Goal: Transaction & Acquisition: Purchase product/service

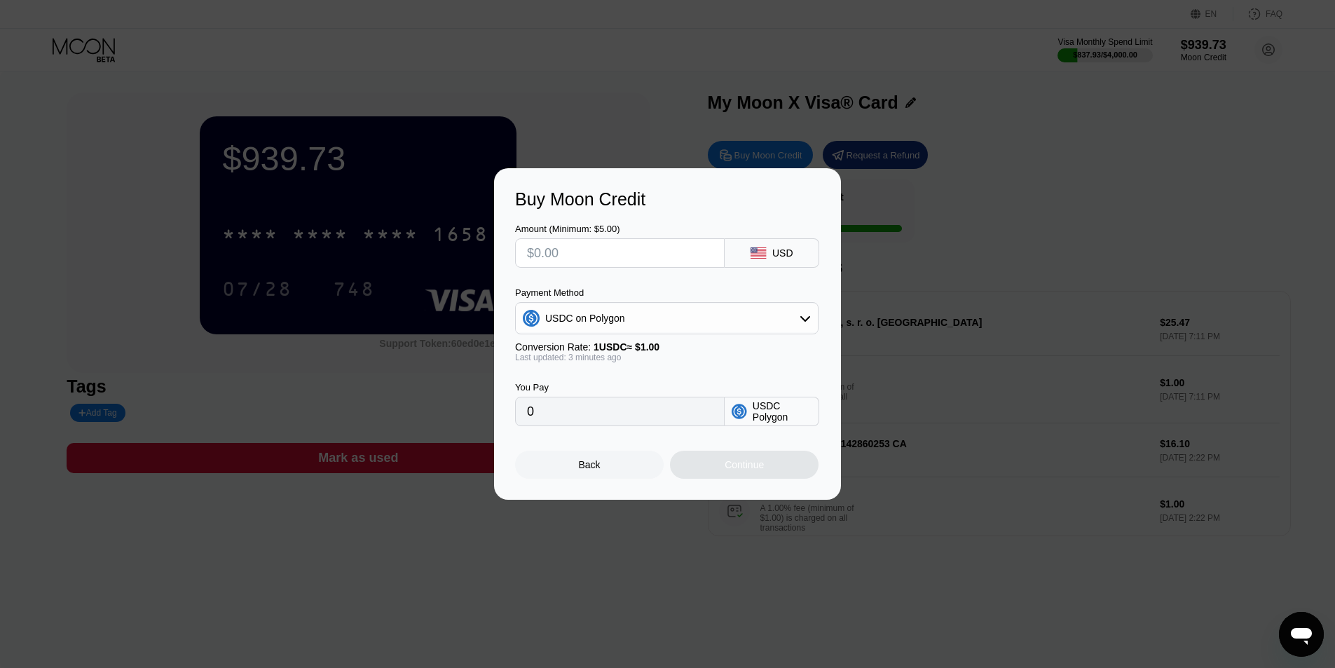
click at [643, 107] on div at bounding box center [672, 334] width 1345 height 668
click at [614, 466] on div "Back" at bounding box center [589, 465] width 149 height 28
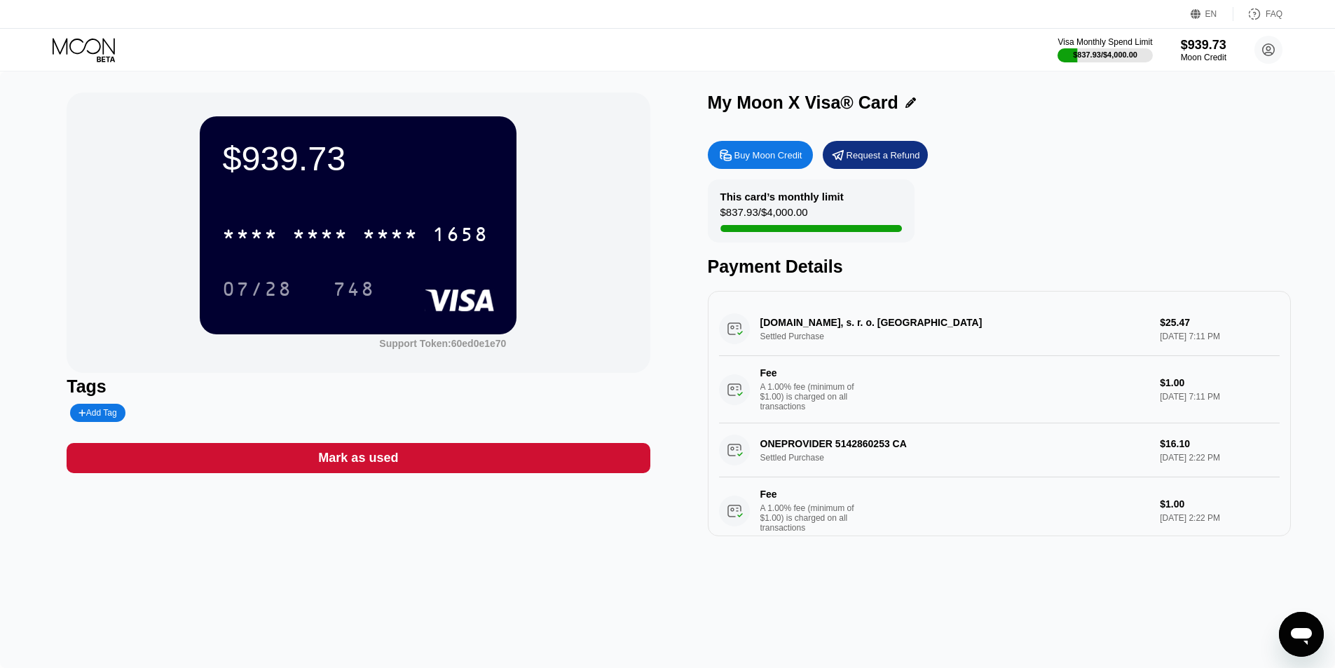
click at [393, 210] on div "* * * * * * * * * * * * 1658" at bounding box center [358, 230] width 272 height 48
click at [357, 279] on div "748" at bounding box center [353, 288] width 63 height 35
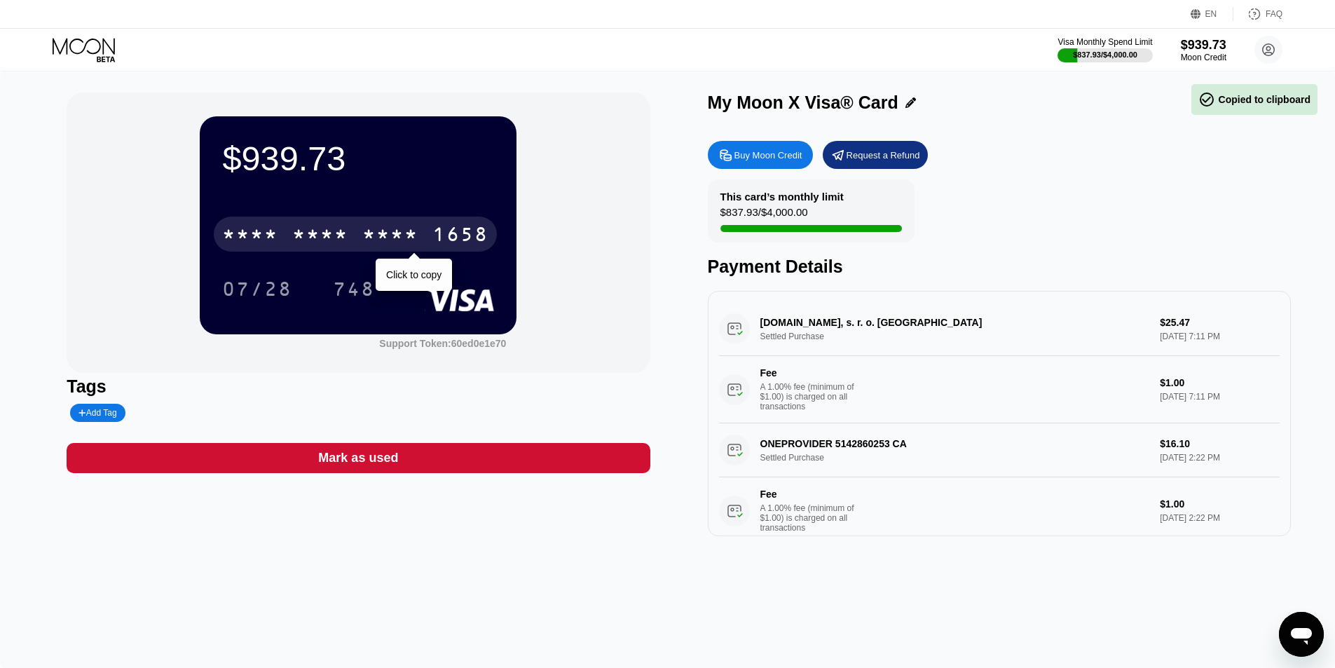
click at [357, 242] on div "* * * * * * * * * * * * 1658" at bounding box center [355, 234] width 283 height 35
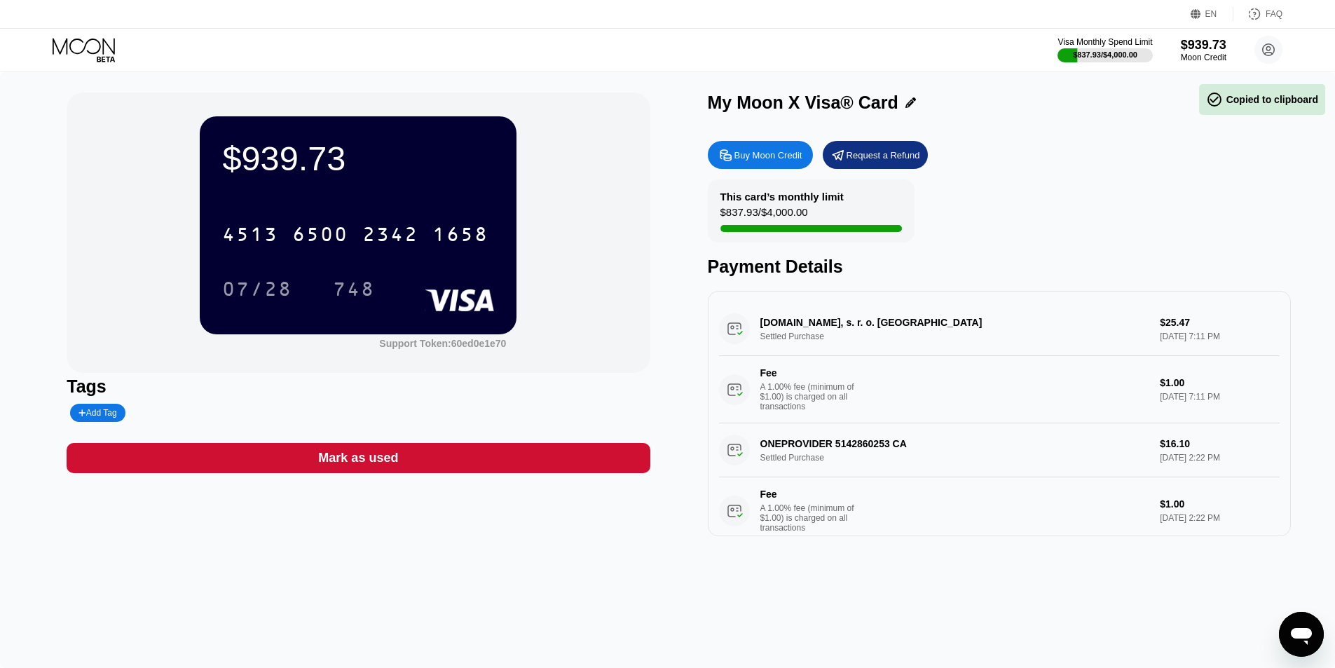
click at [100, 48] on icon at bounding box center [84, 46] width 62 height 16
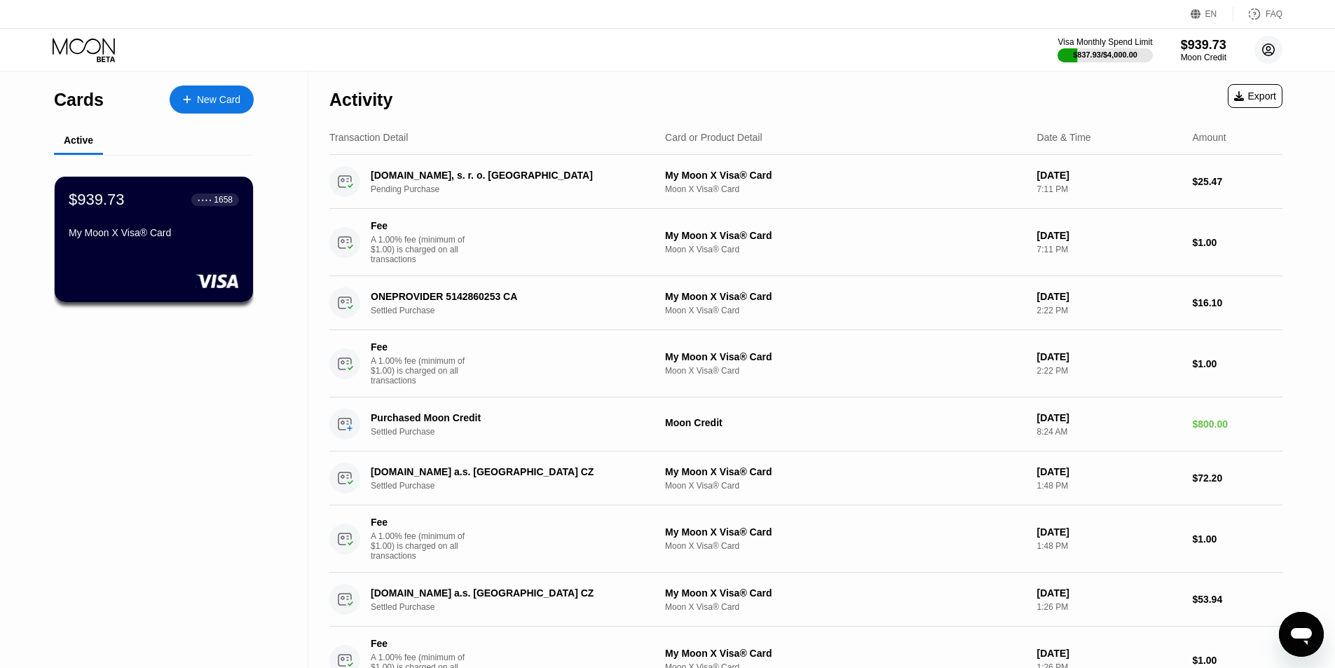
click at [1271, 46] on circle at bounding box center [1268, 50] width 28 height 28
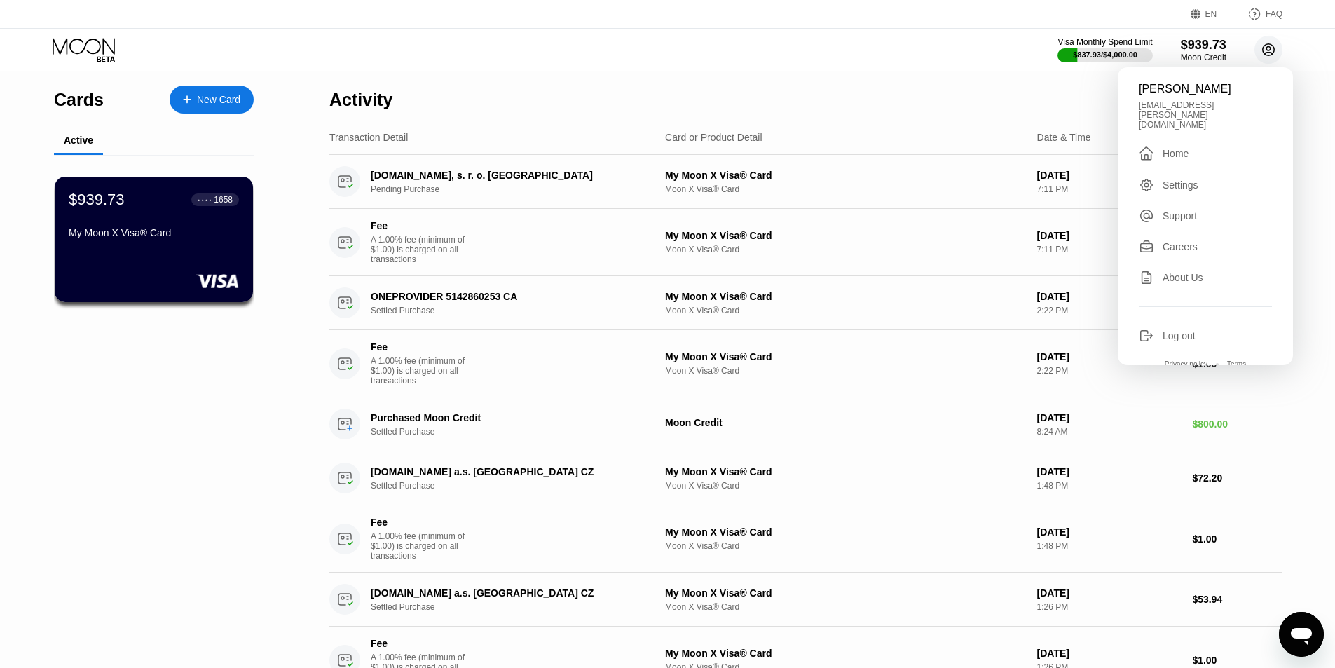
click at [1271, 46] on circle at bounding box center [1268, 50] width 28 height 28
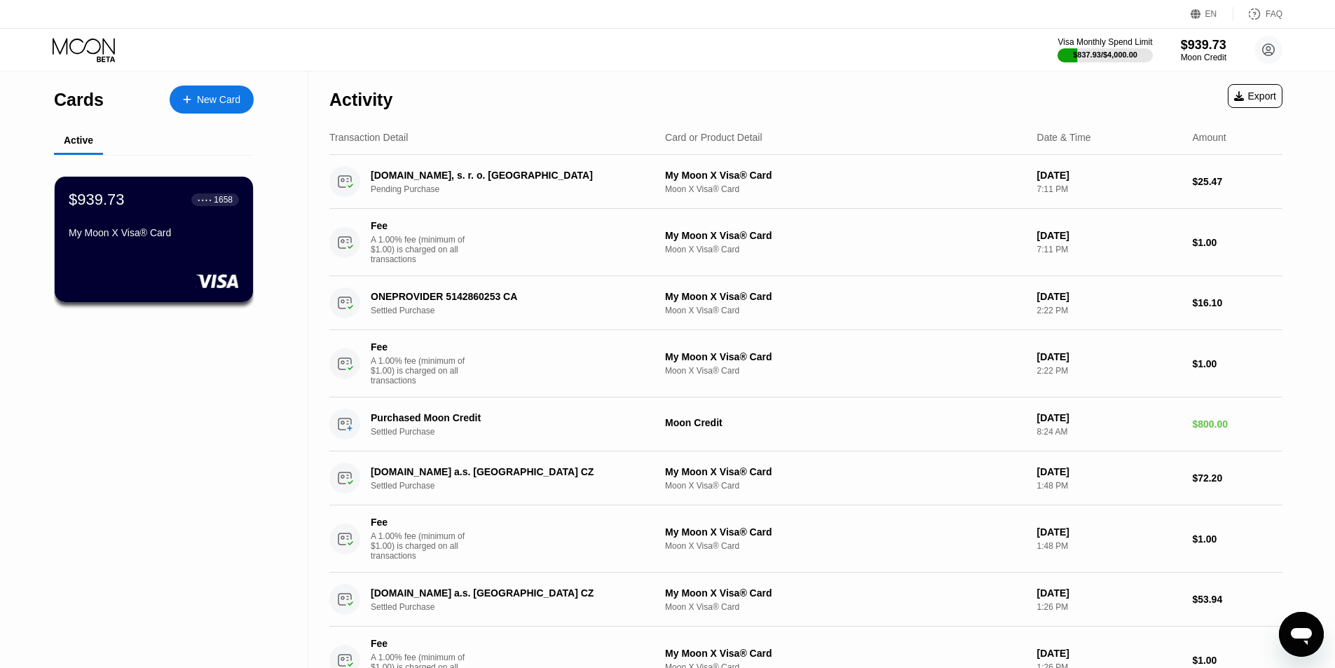
click at [79, 102] on div "Cards" at bounding box center [79, 100] width 50 height 20
click at [83, 59] on icon at bounding box center [85, 50] width 65 height 25
click at [185, 209] on div "$939.73 ● ● ● ● 1658" at bounding box center [154, 200] width 170 height 18
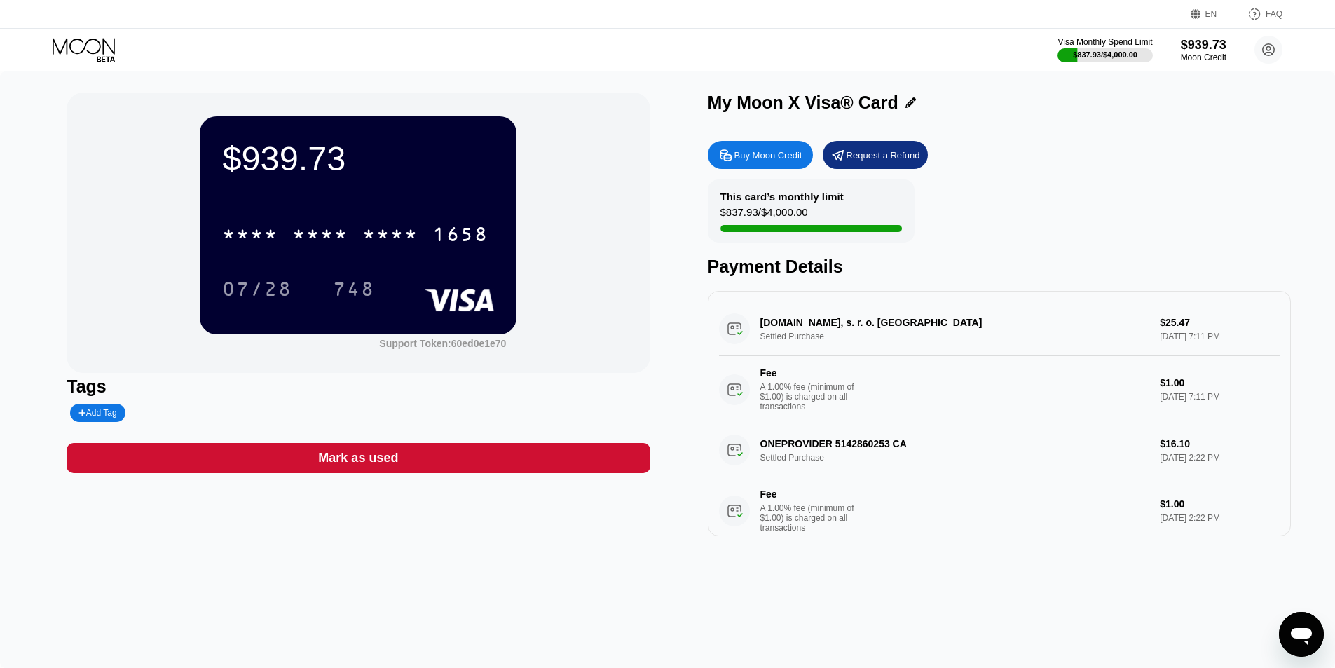
click at [96, 418] on div "Add Tag" at bounding box center [97, 413] width 38 height 10
click at [97, 420] on div at bounding box center [147, 413] width 154 height 18
click at [208, 416] on icon at bounding box center [211, 413] width 8 height 8
click at [797, 161] on div "Buy Moon Credit" at bounding box center [768, 155] width 68 height 12
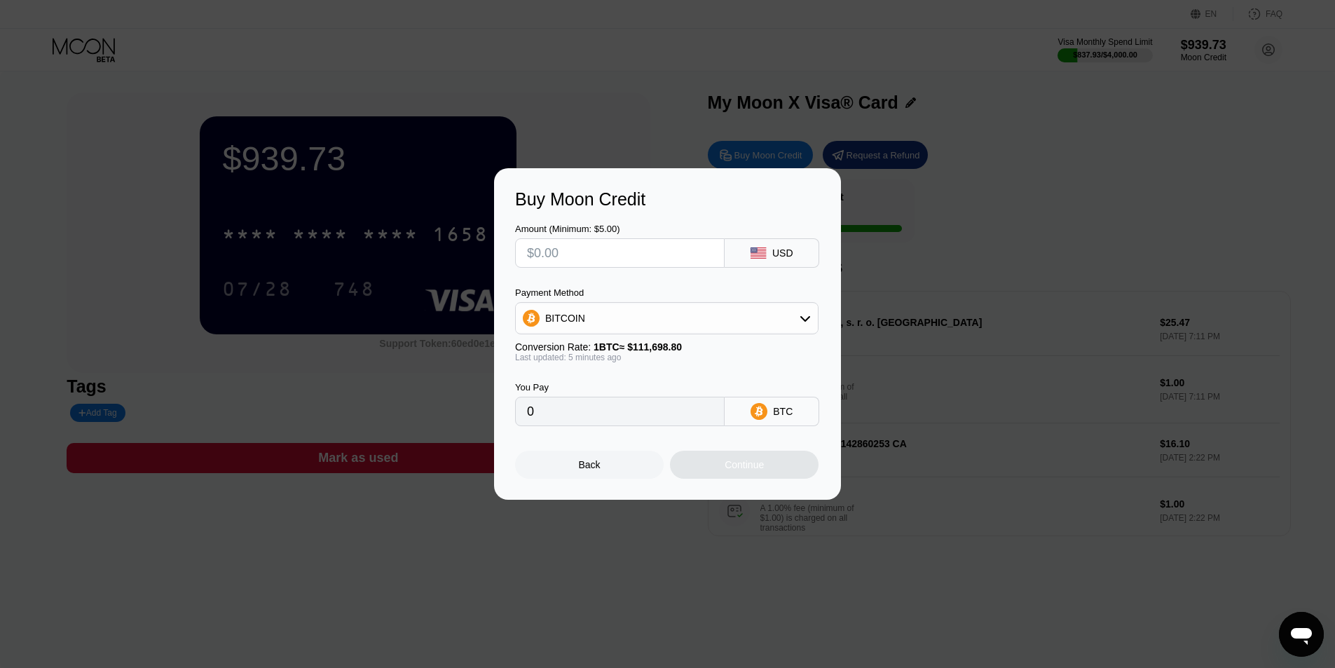
click at [615, 247] on input "text" at bounding box center [620, 253] width 186 height 28
type input "$500"
type input "0.00447535"
type input "$500"
click at [655, 314] on div "BITCOIN" at bounding box center [667, 318] width 302 height 28
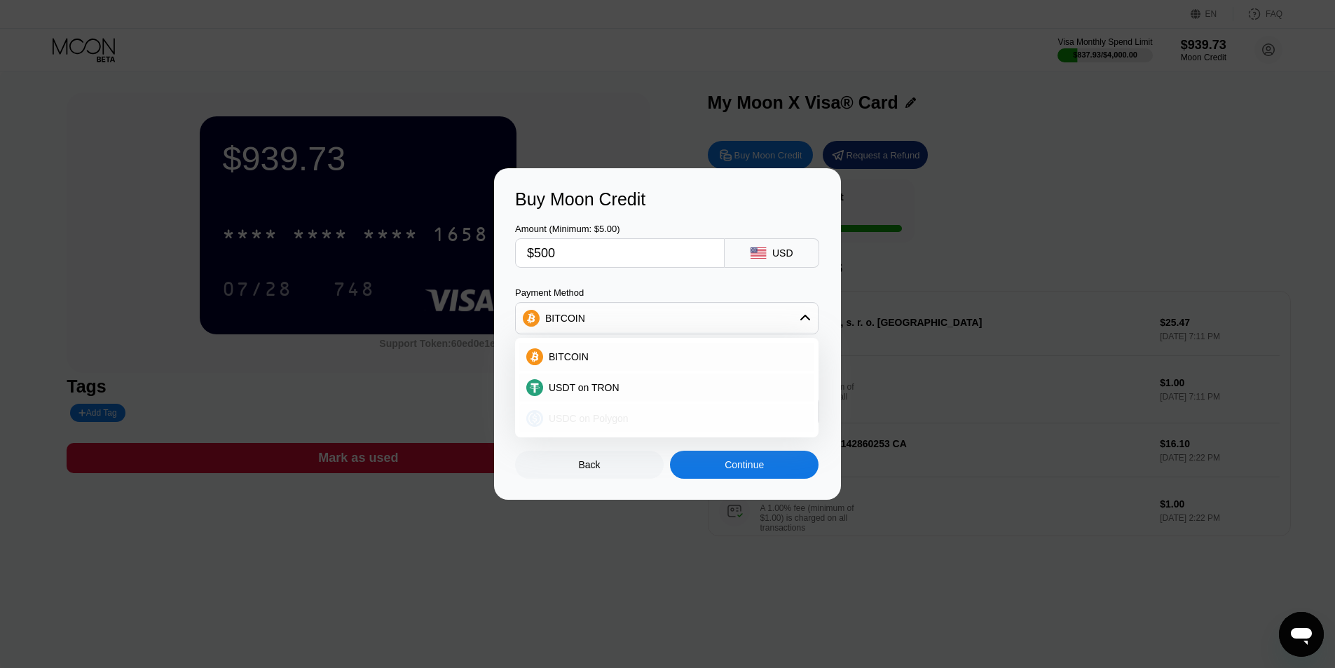
click at [584, 415] on span "USDC on Polygon" at bounding box center [589, 418] width 80 height 11
type input "500.00000000"
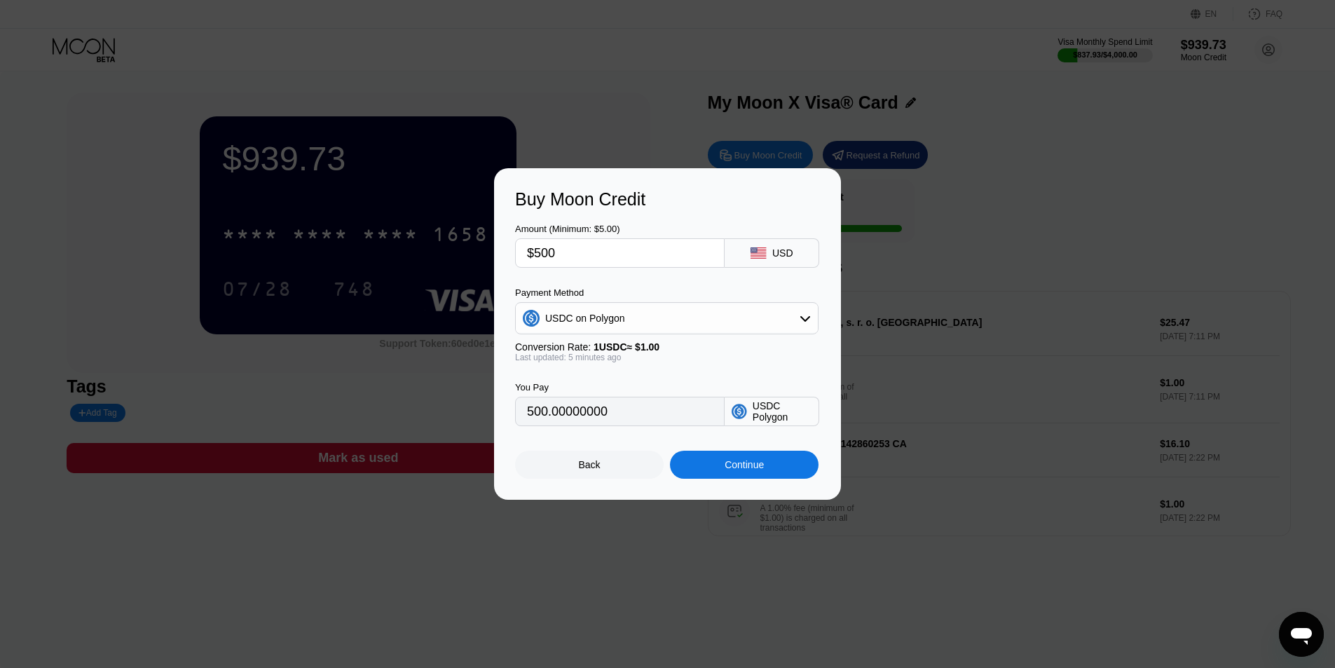
click at [755, 470] on div "Continue" at bounding box center [744, 464] width 39 height 11
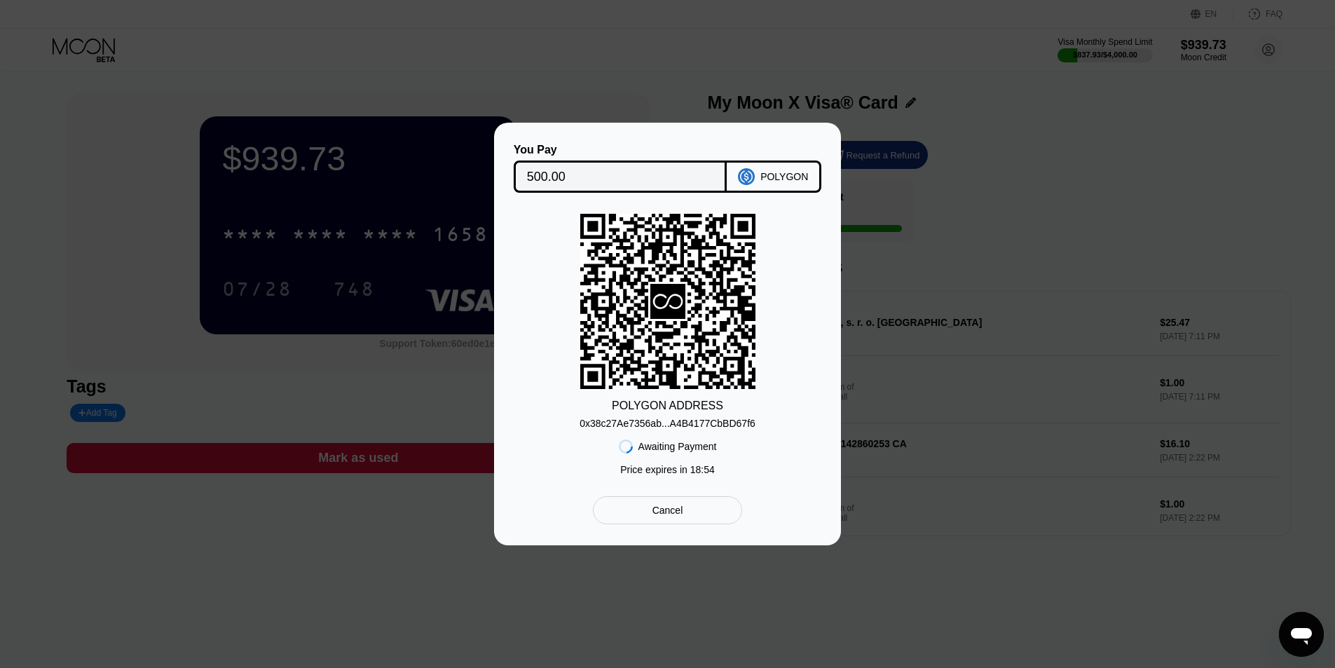
click at [690, 425] on div "0x38c27Ae7356ab...A4B4177CbBD67f6" at bounding box center [668, 423] width 176 height 11
drag, startPoint x: 694, startPoint y: 427, endPoint x: 881, endPoint y: 387, distance: 190.6
click at [694, 427] on div "0x38c27Ae7356ab...A4B4177CbBD67f6" at bounding box center [668, 423] width 176 height 11
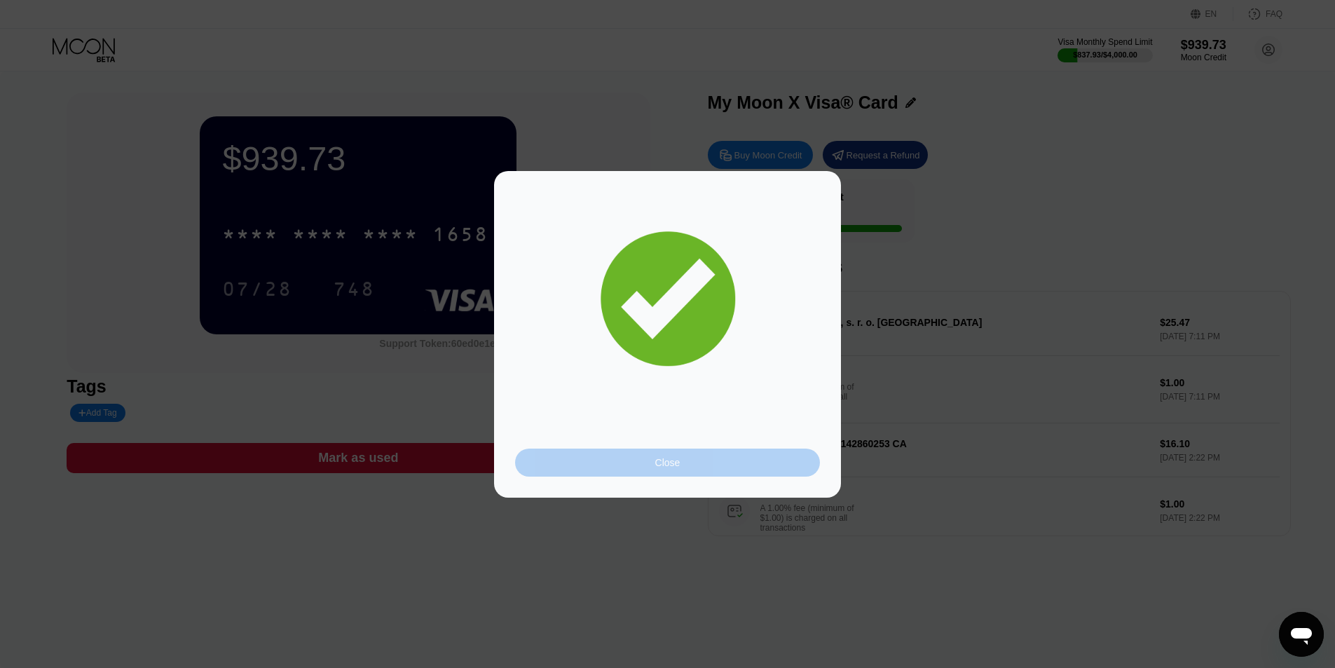
click at [666, 473] on div "Close" at bounding box center [667, 462] width 305 height 28
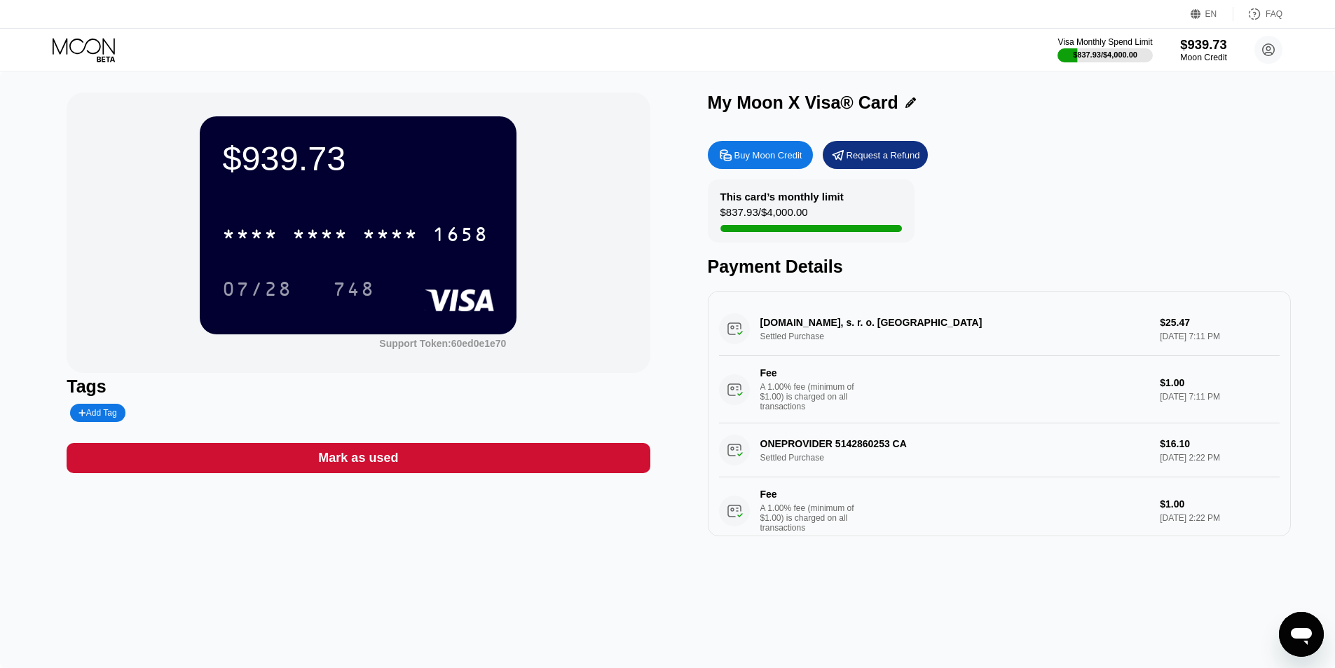
click at [1212, 46] on div "$939.73" at bounding box center [1203, 44] width 47 height 15
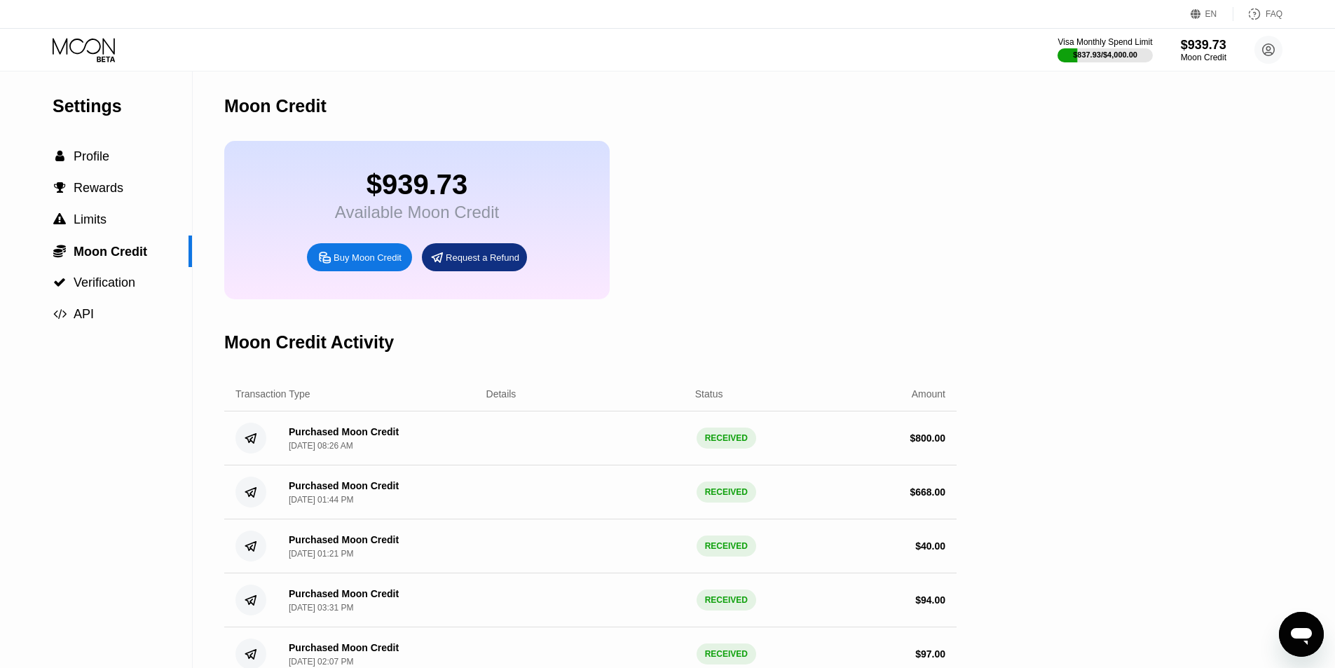
scroll to position [123, 0]
